Goal: Task Accomplishment & Management: Use online tool/utility

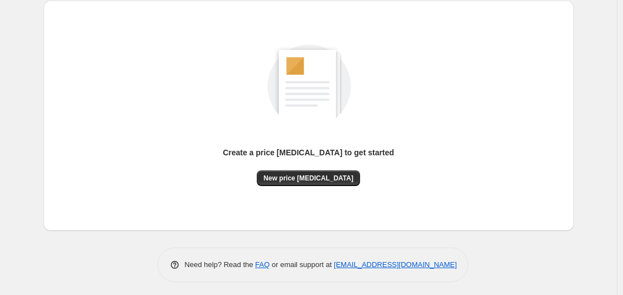
scroll to position [123, 0]
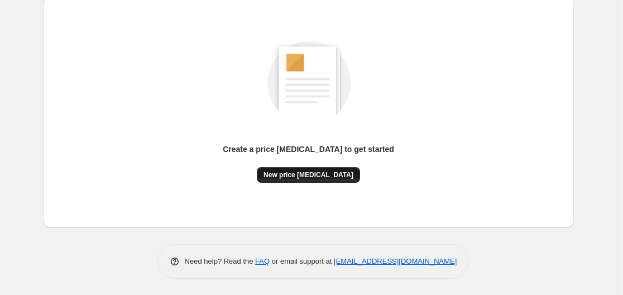
click at [304, 174] on span "New price [MEDICAL_DATA]" at bounding box center [308, 174] width 90 height 9
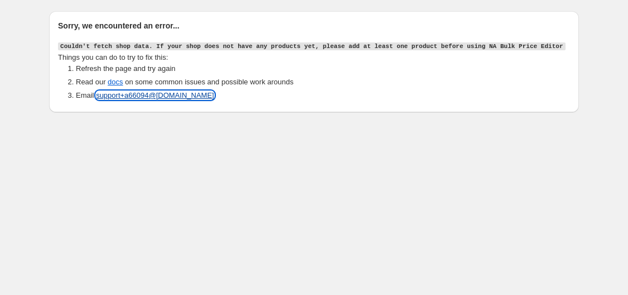
click at [115, 97] on link "support+a 66094 @northern-apps.com" at bounding box center [155, 95] width 118 height 8
click at [129, 94] on link "support+a 66094 @northern-apps.com" at bounding box center [155, 95] width 118 height 8
click at [108, 84] on link "docs" at bounding box center [115, 82] width 15 height 8
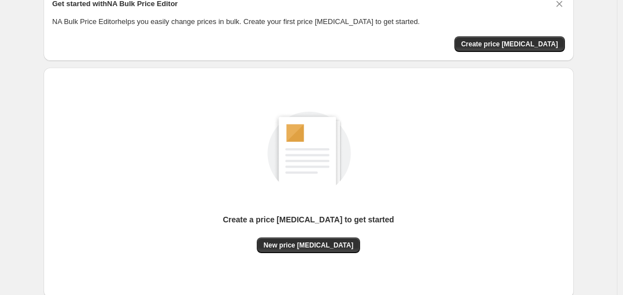
scroll to position [123, 0]
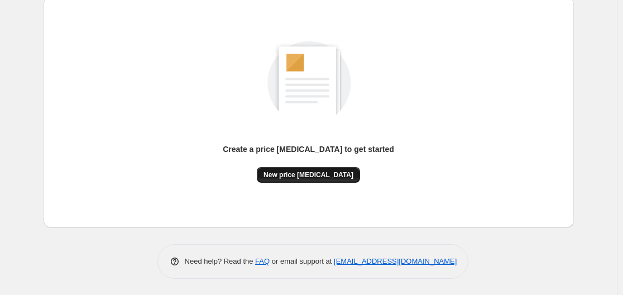
click at [328, 174] on span "New price [MEDICAL_DATA]" at bounding box center [308, 174] width 90 height 9
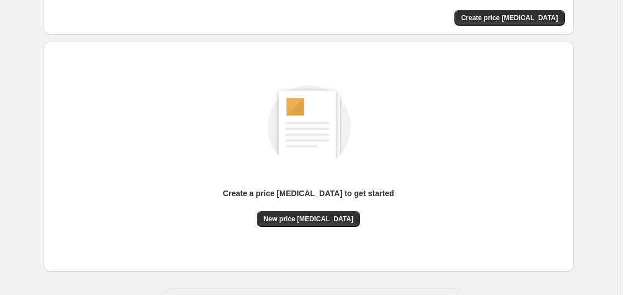
scroll to position [123, 0]
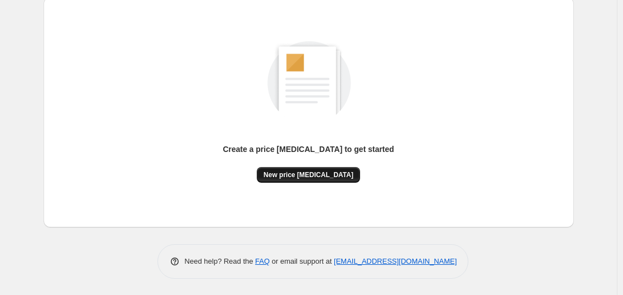
click at [297, 180] on button "New price [MEDICAL_DATA]" at bounding box center [308, 175] width 103 height 16
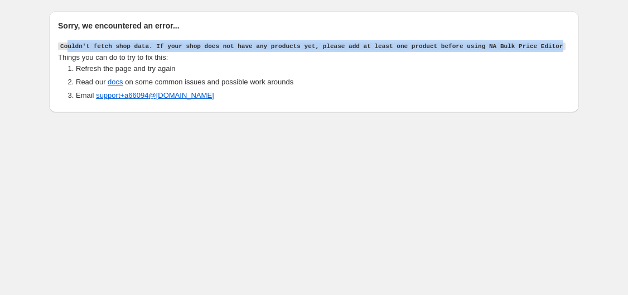
drag, startPoint x: 68, startPoint y: 44, endPoint x: 624, endPoint y: 42, distance: 556.8
click at [624, 42] on div "Sorry, we encountered an error... Couldn't fetch shop data. If your shop does n…" at bounding box center [314, 58] width 628 height 117
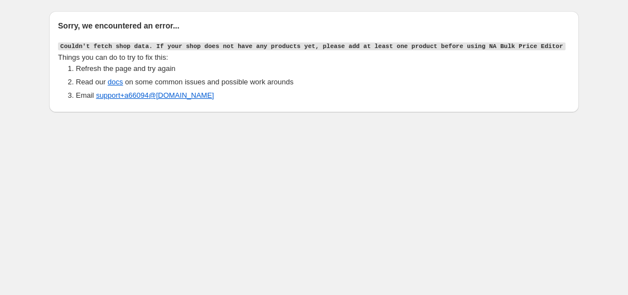
drag, startPoint x: 581, startPoint y: 110, endPoint x: 571, endPoint y: 108, distance: 10.8
click at [571, 108] on div "Sorry, we encountered an error... Couldn't fetch shop data. If your shop does n…" at bounding box center [314, 58] width 557 height 117
drag, startPoint x: 59, startPoint y: 44, endPoint x: 552, endPoint y: 112, distance: 498.5
click at [552, 112] on div "Sorry, we encountered an error... Couldn't fetch shop data. If your shop does n…" at bounding box center [314, 61] width 530 height 101
copy div "Couldn't fetch shop data. If your shop does not have any products yet, please a…"
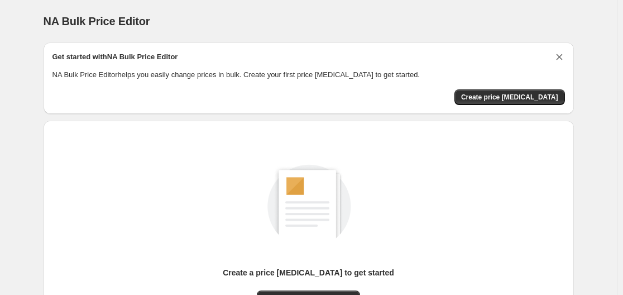
click at [563, 56] on icon "Dismiss card" at bounding box center [558, 56] width 11 height 11
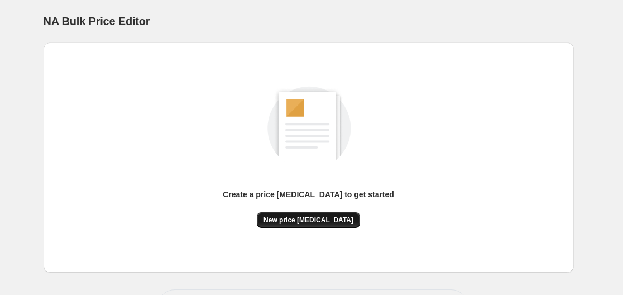
click at [339, 216] on span "New price change job" at bounding box center [308, 219] width 90 height 9
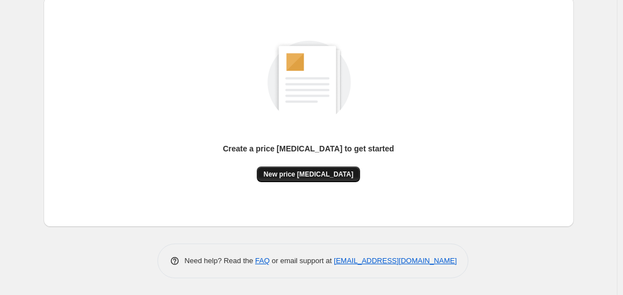
click at [296, 177] on span "New price [MEDICAL_DATA]" at bounding box center [308, 174] width 90 height 9
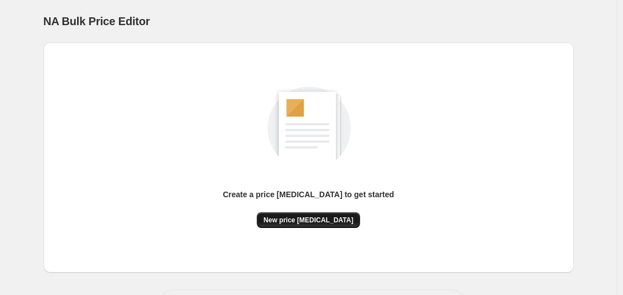
click at [295, 220] on span "New price change job" at bounding box center [308, 219] width 90 height 9
click at [330, 225] on button "New price [MEDICAL_DATA]" at bounding box center [308, 220] width 103 height 16
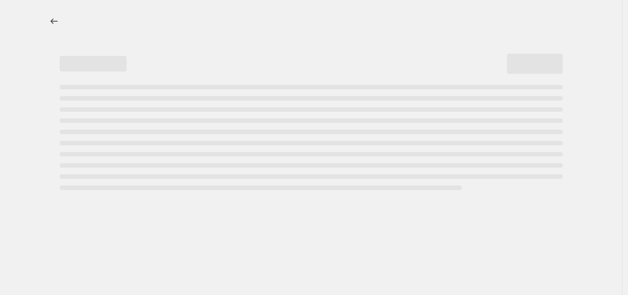
select select "percentage"
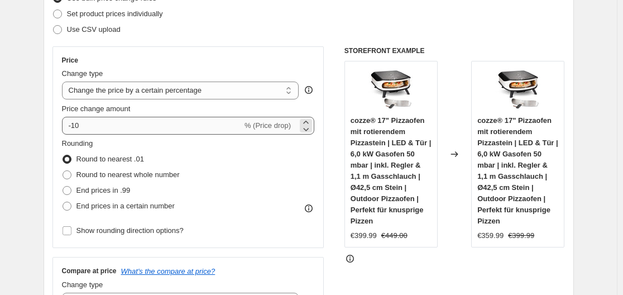
scroll to position [167, 0]
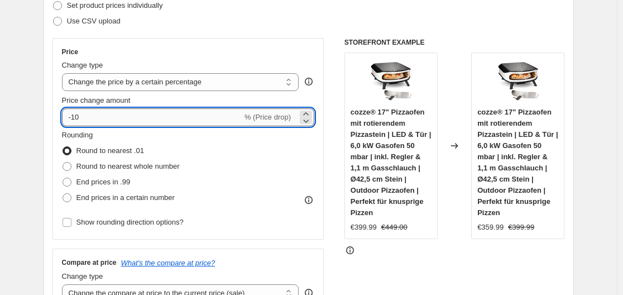
click at [147, 120] on input "-10" at bounding box center [152, 117] width 180 height 18
type input "-1"
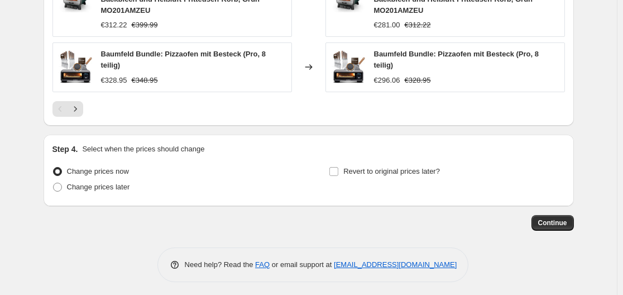
scroll to position [921, 0]
type input "-35"
click at [566, 218] on span "Continue" at bounding box center [552, 222] width 29 height 9
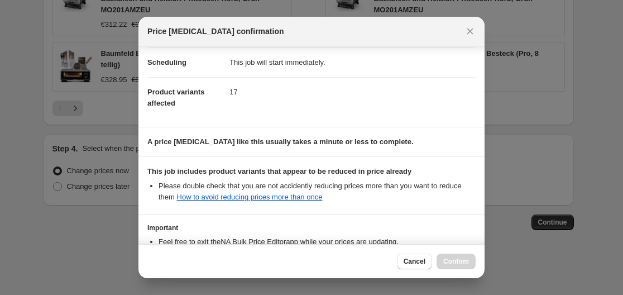
scroll to position [175, 0]
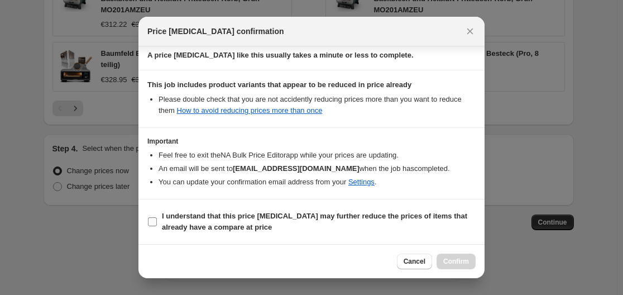
click at [149, 227] on label "I understand that this price [MEDICAL_DATA] may further reduce the prices of it…" at bounding box center [311, 221] width 328 height 27
click at [149, 226] on input "I understand that this price [MEDICAL_DATA] may further reduce the prices of it…" at bounding box center [152, 221] width 9 height 9
checkbox input "true"
click at [481, 259] on div "Cancel Confirm" at bounding box center [311, 261] width 346 height 34
click at [462, 261] on span "Confirm" at bounding box center [456, 261] width 26 height 9
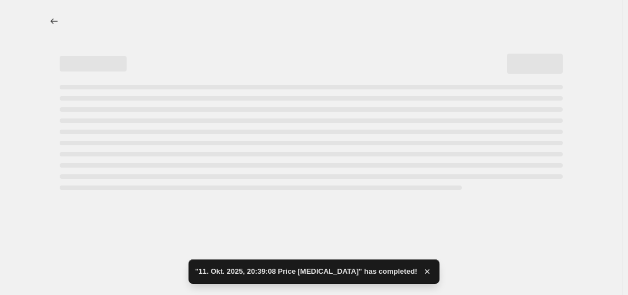
select select "percentage"
